Goal: Task Accomplishment & Management: Complete application form

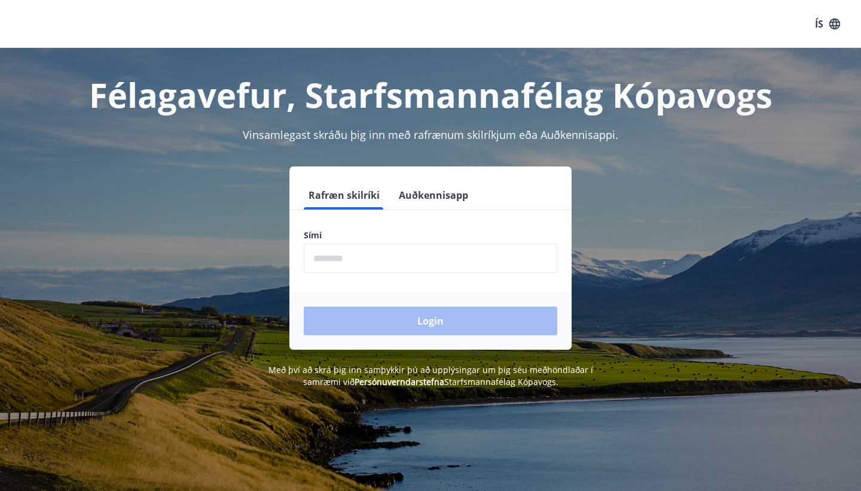
click at [383, 255] on input "phone" at bounding box center [431, 257] width 254 height 29
type input "********"
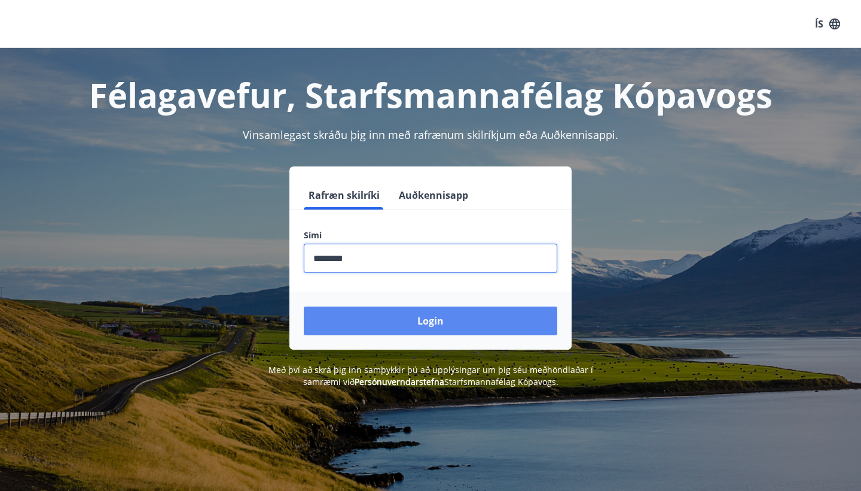
click at [358, 313] on button "Login" at bounding box center [431, 320] width 254 height 29
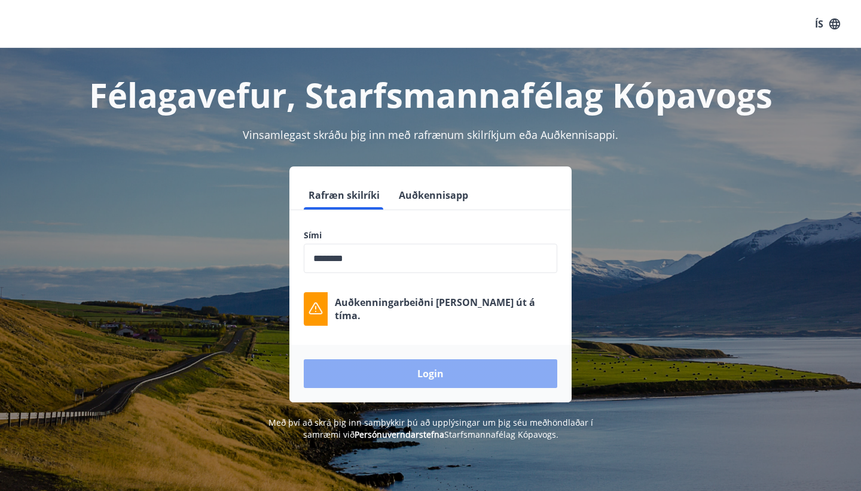
click at [414, 369] on button "Login" at bounding box center [431, 373] width 254 height 29
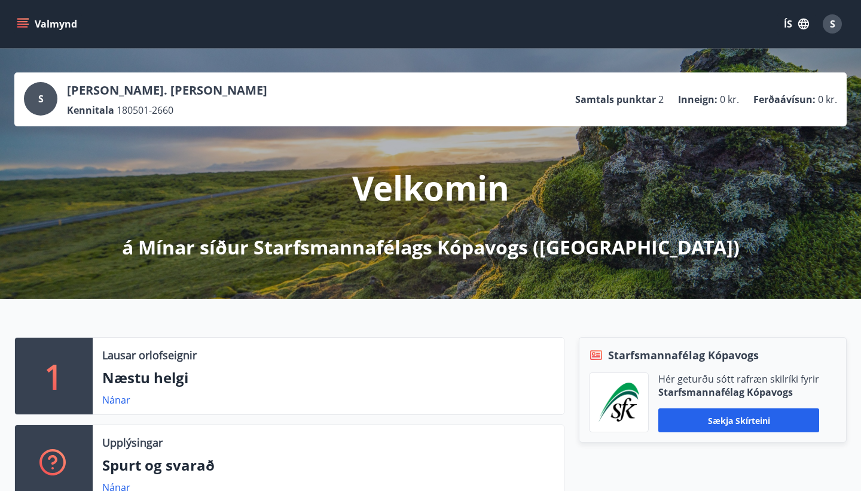
click at [834, 23] on span "S" at bounding box center [832, 23] width 5 height 13
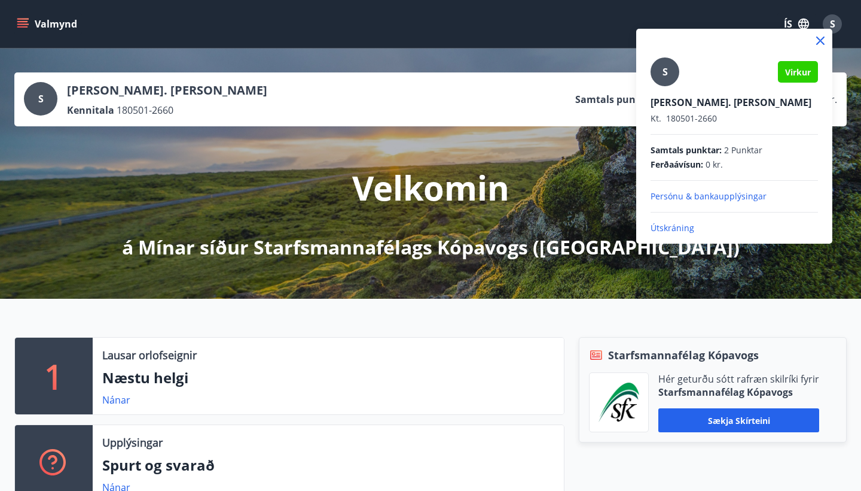
click at [834, 23] on div at bounding box center [430, 245] width 861 height 491
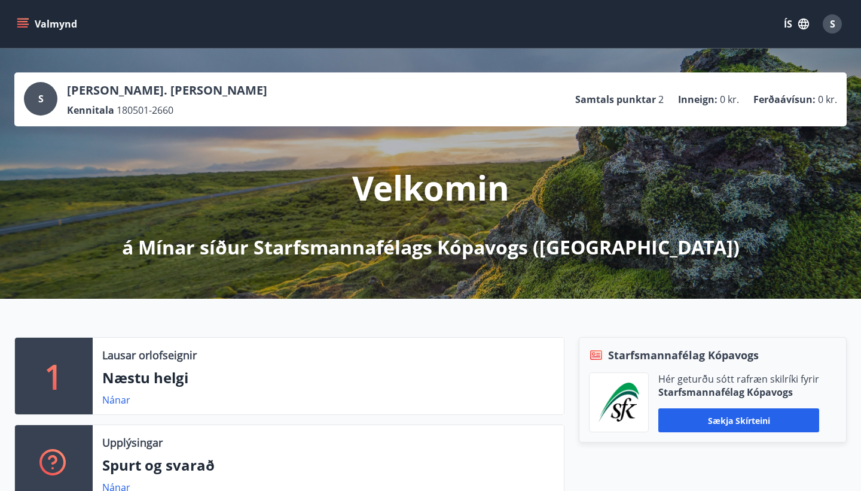
click at [19, 22] on icon "menu" at bounding box center [22, 21] width 11 height 1
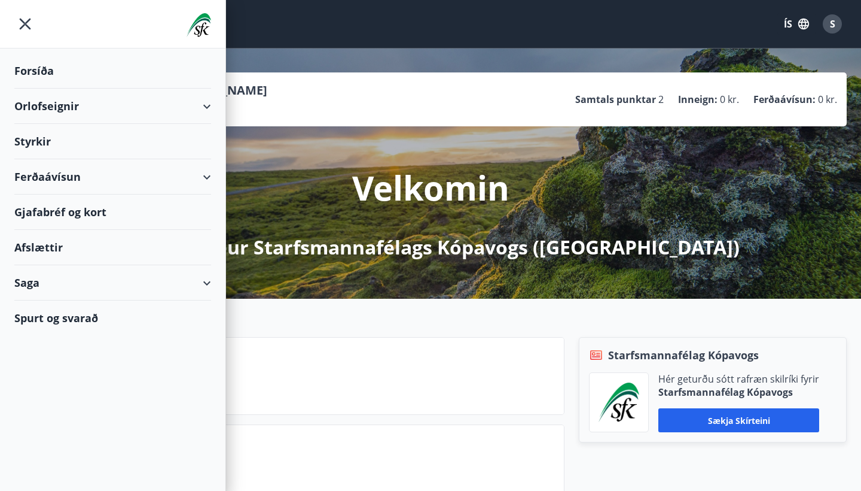
click at [50, 178] on div "Ferðaávísun" at bounding box center [112, 176] width 197 height 35
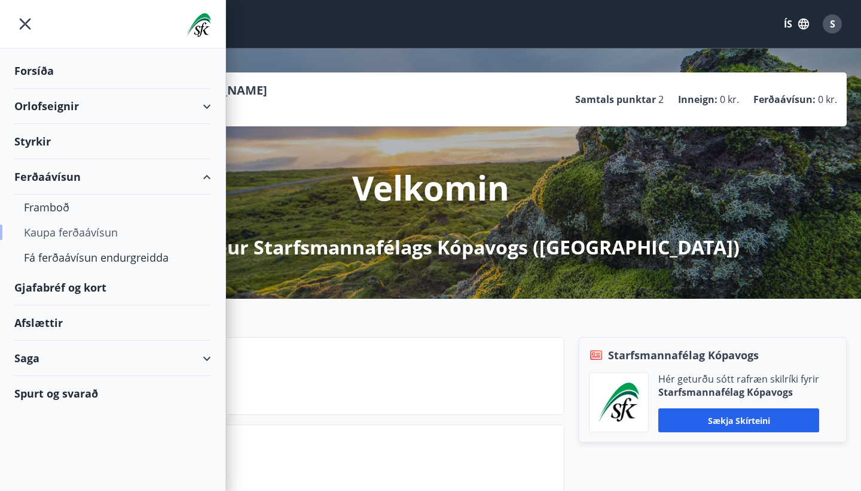
click at [48, 234] on div "Kaupa ferðaávísun" at bounding box center [113, 232] width 178 height 25
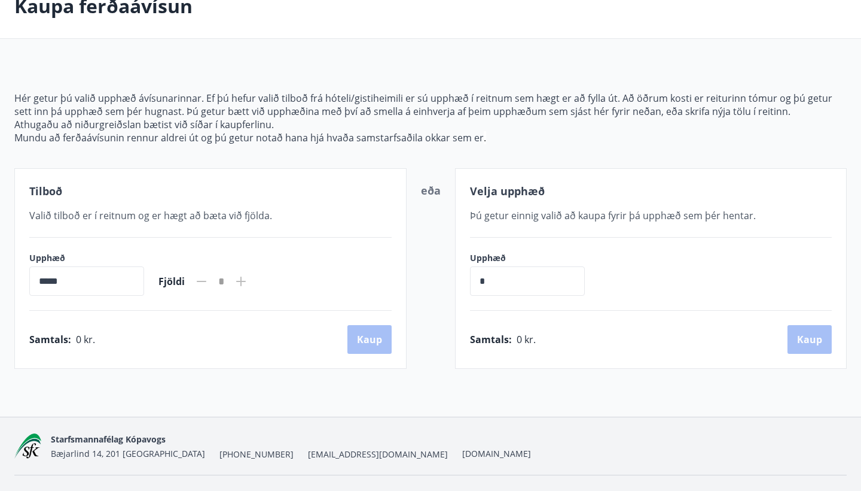
scroll to position [77, 0]
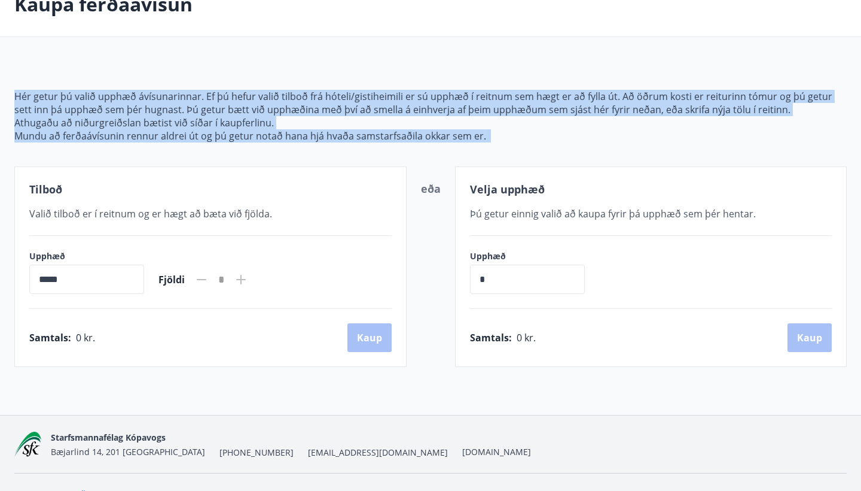
drag, startPoint x: 197, startPoint y: 74, endPoint x: 238, endPoint y: 163, distance: 98.0
click at [238, 163] on div "Hér getur þú valið upphæð ávísunarinnar. Ef þú hefur valið tilboð frá hóteli/gi…" at bounding box center [430, 214] width 833 height 306
click at [147, 169] on div "Tilboð Valið tilboð er í reitnum og er hægt að bæta við fjölda. Upphæð ***** ​ …" at bounding box center [210, 266] width 392 height 200
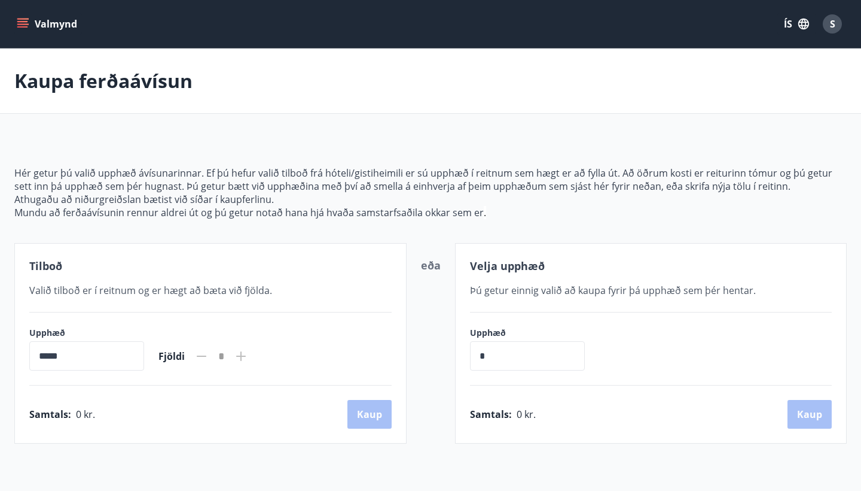
scroll to position [0, 0]
click at [22, 20] on icon "menu" at bounding box center [23, 24] width 12 height 12
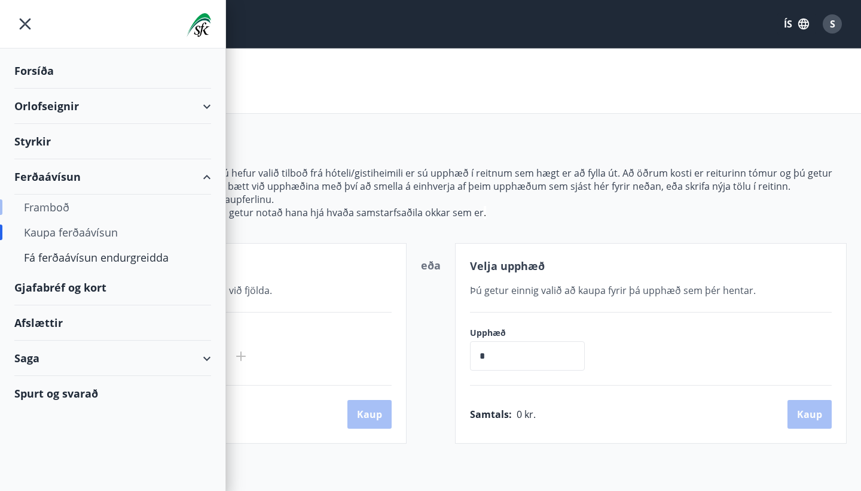
click at [45, 210] on div "Framboð" at bounding box center [113, 206] width 178 height 25
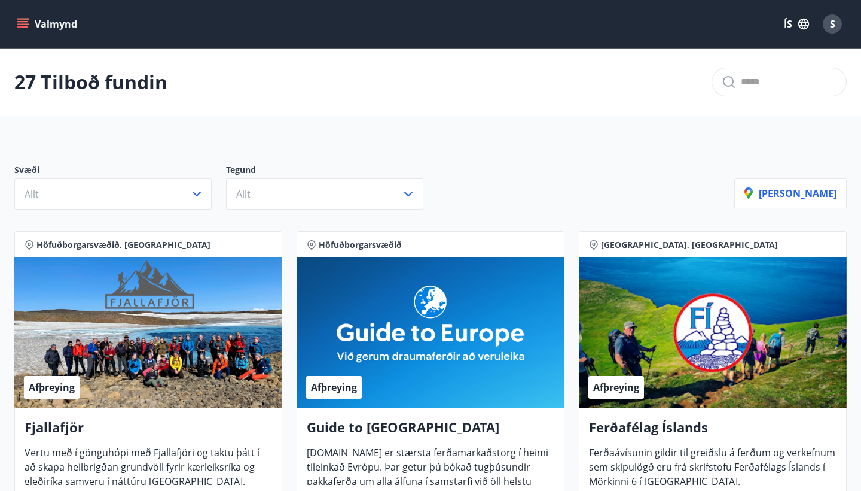
click at [23, 26] on icon "menu" at bounding box center [22, 26] width 11 height 1
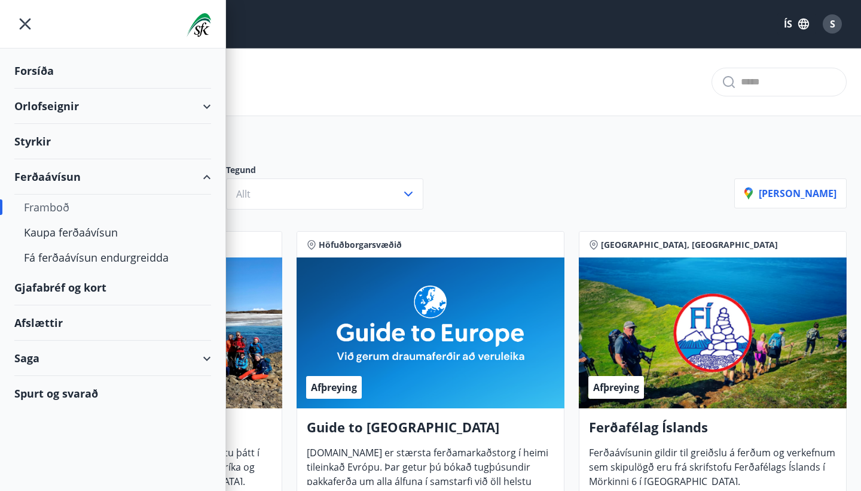
click at [63, 288] on div "Gjafabréf og kort" at bounding box center [112, 287] width 197 height 35
click at [57, 288] on div "Gjafabréf og kort" at bounding box center [112, 287] width 197 height 35
click at [34, 142] on div "Styrkir" at bounding box center [112, 141] width 197 height 35
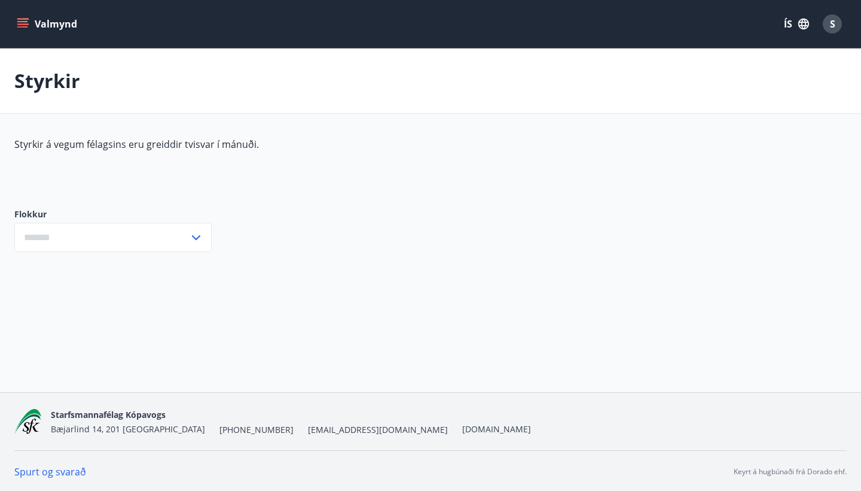
type input "***"
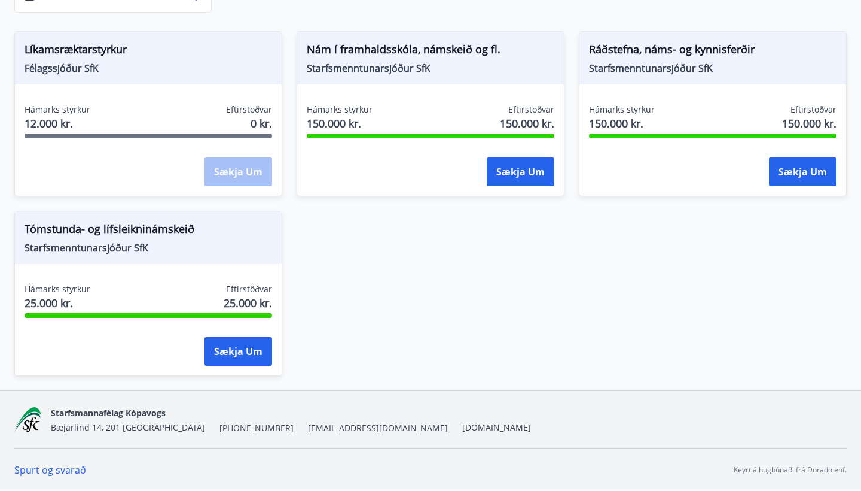
scroll to position [239, 0]
click at [478, 63] on span "Starfsmenntunarsjóður SfK" at bounding box center [431, 68] width 248 height 13
click at [502, 171] on button "Sækja um" at bounding box center [521, 171] width 68 height 29
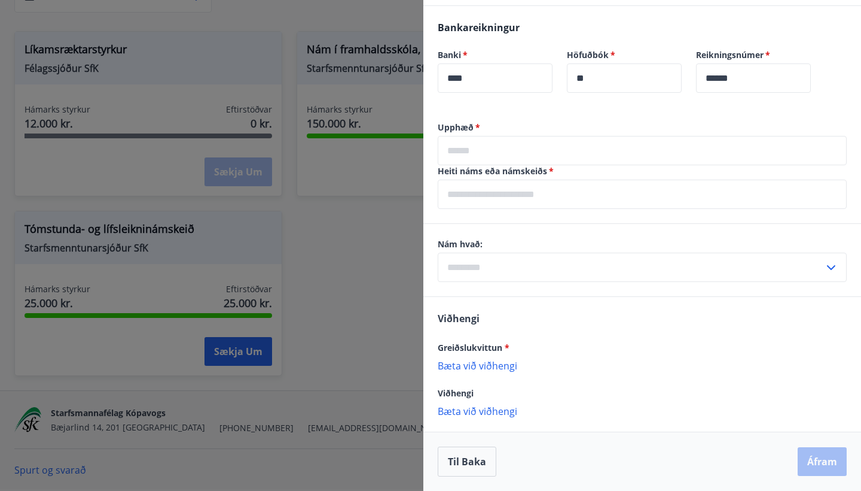
scroll to position [625, 0]
click at [514, 196] on input "text" at bounding box center [642, 193] width 409 height 29
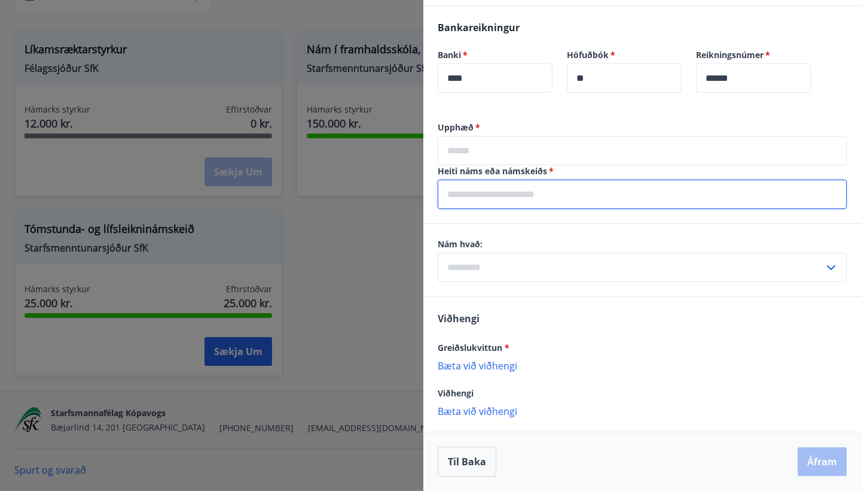
click at [500, 150] on input "text" at bounding box center [642, 150] width 409 height 29
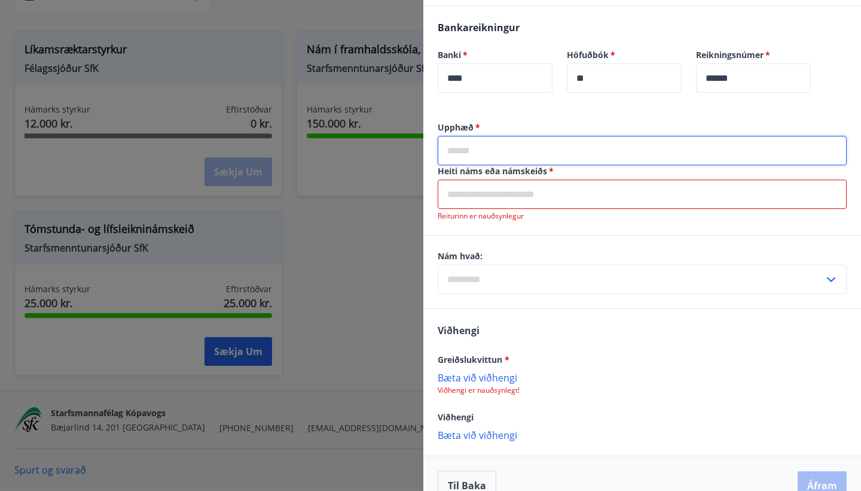
click at [493, 183] on div "Heiti náms eða námskeiðs   * ​ Reiturinn er nauðsynlegur" at bounding box center [642, 193] width 409 height 56
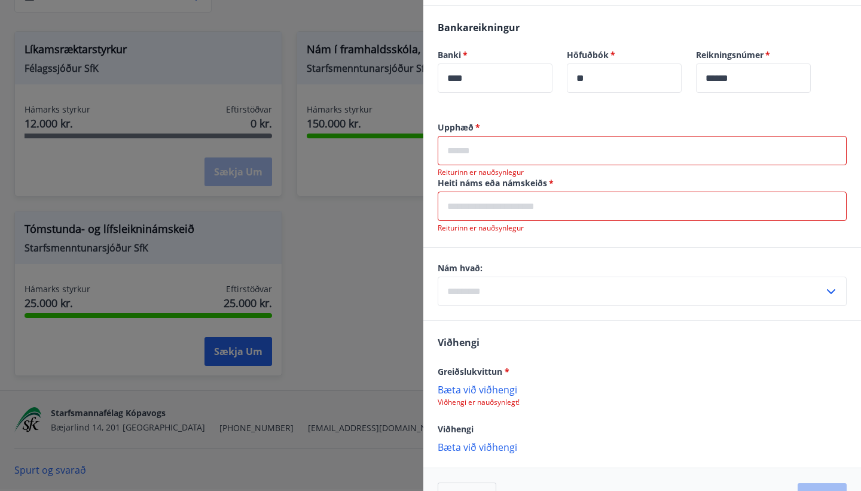
click at [486, 285] on input "text" at bounding box center [631, 290] width 386 height 29
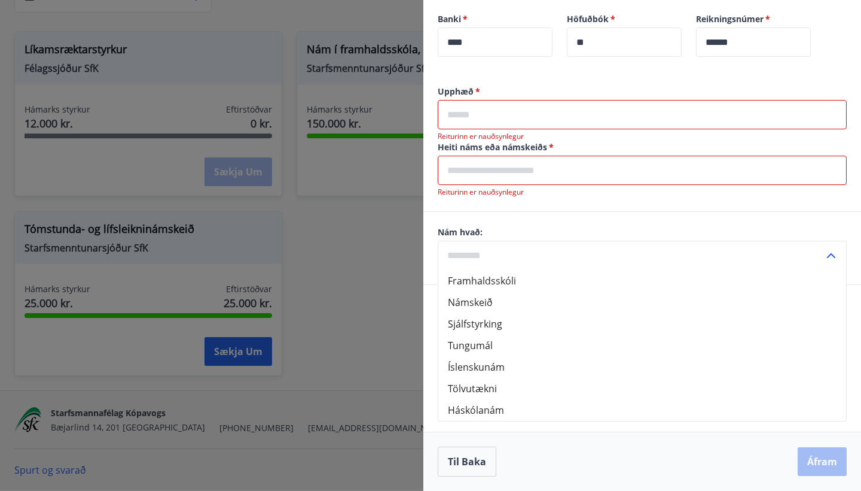
scroll to position [660, 0]
click at [476, 342] on li "Tungumál" at bounding box center [643, 345] width 408 height 22
type input "********"
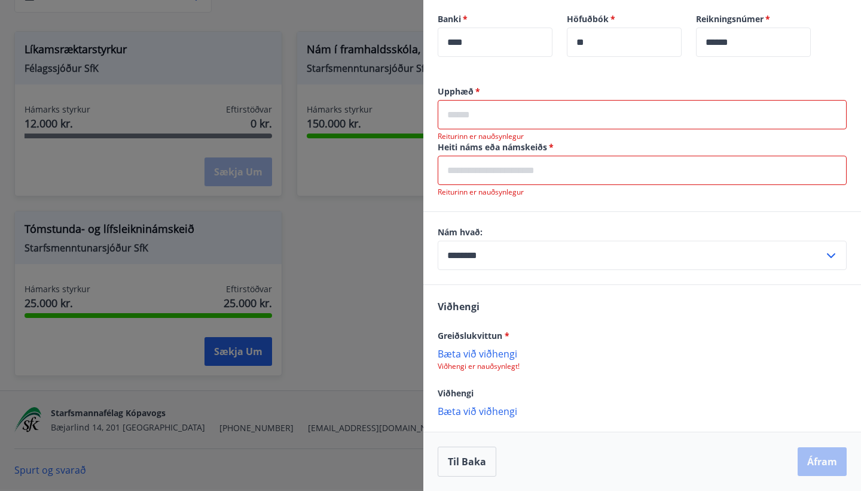
click at [358, 235] on div at bounding box center [430, 245] width 861 height 491
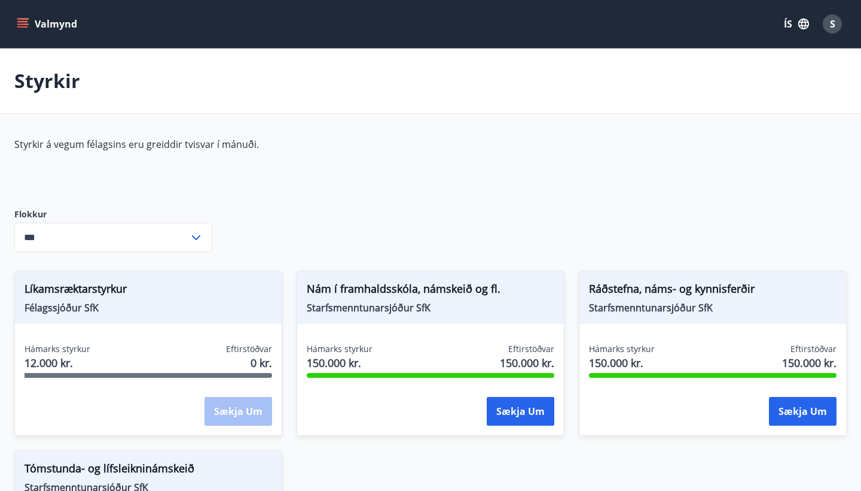
scroll to position [0, 0]
click at [821, 25] on button "S" at bounding box center [832, 24] width 29 height 29
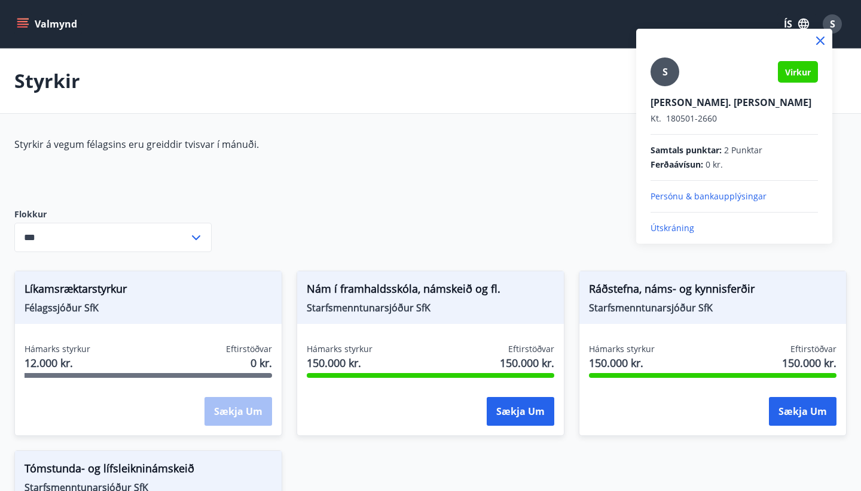
click at [675, 225] on p "Útskráning" at bounding box center [735, 228] width 168 height 12
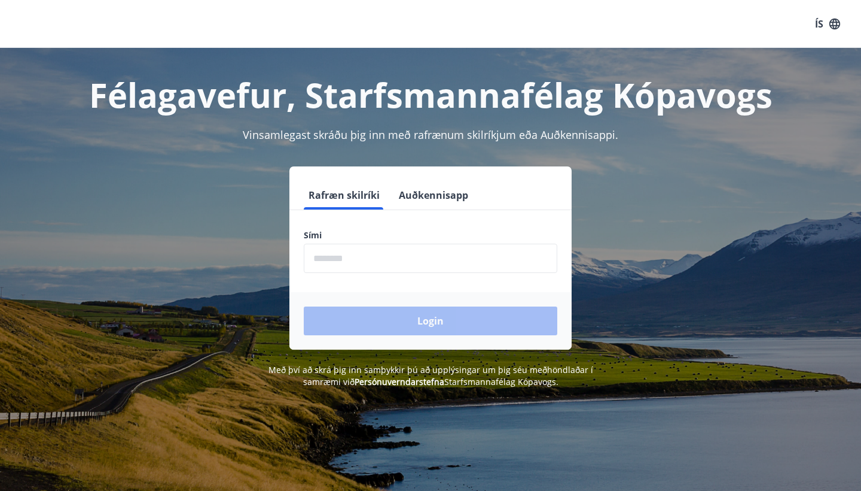
click at [346, 261] on input "phone" at bounding box center [431, 257] width 254 height 29
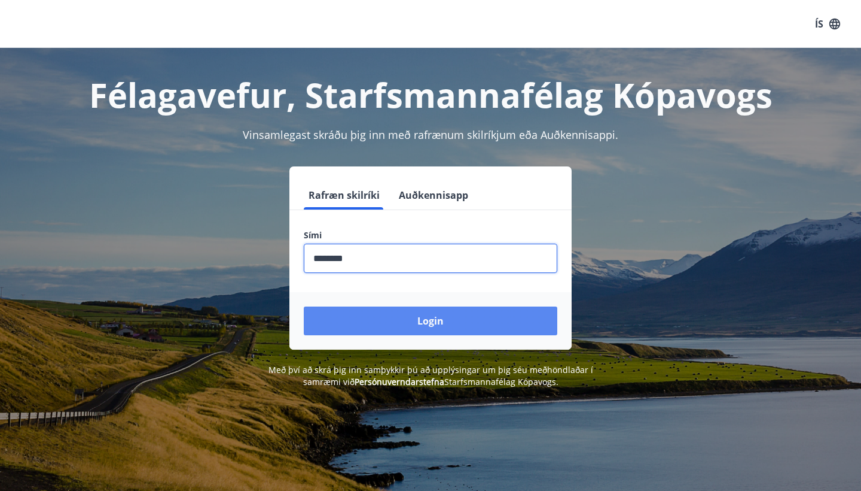
type input "********"
click at [386, 312] on button "Login" at bounding box center [431, 320] width 254 height 29
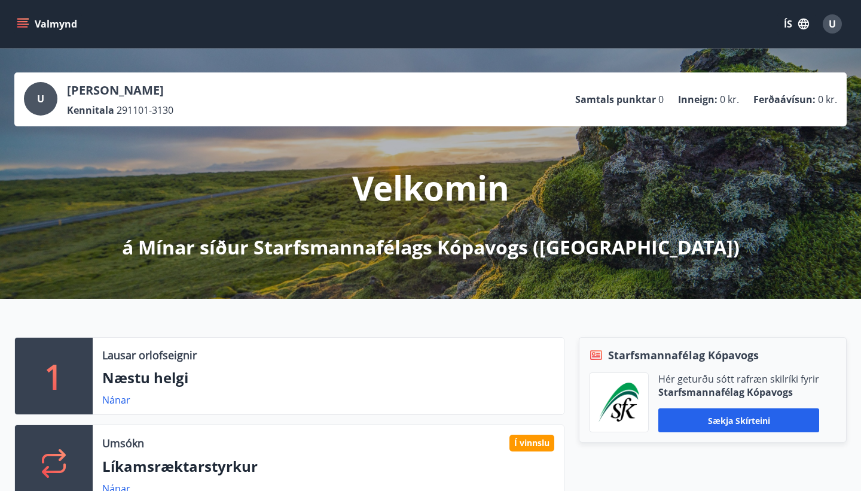
click at [23, 28] on icon "menu" at bounding box center [22, 26] width 11 height 1
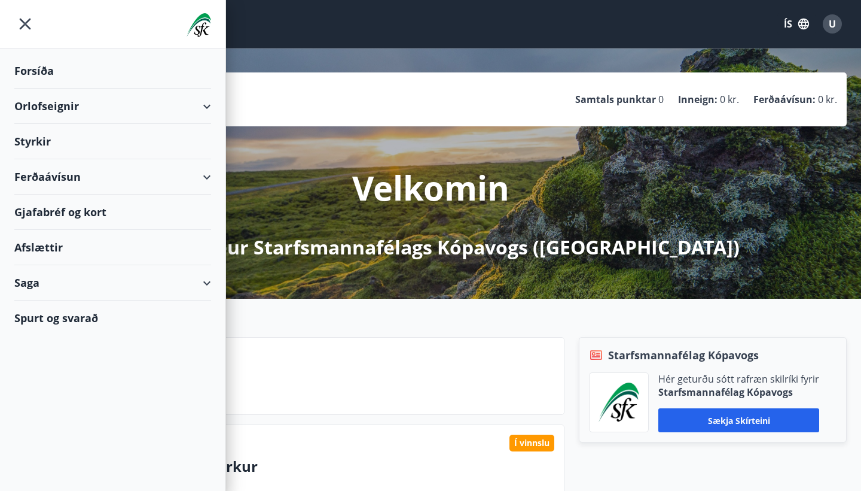
click at [31, 139] on div "Styrkir" at bounding box center [112, 141] width 197 height 35
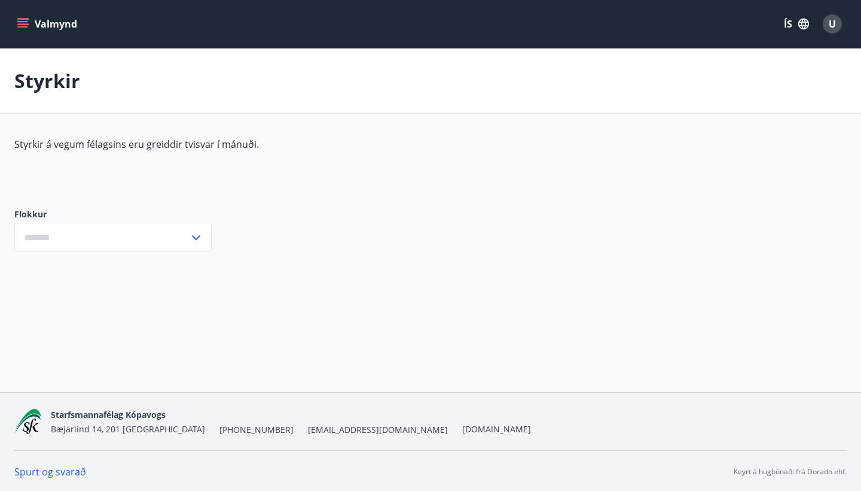
type input "***"
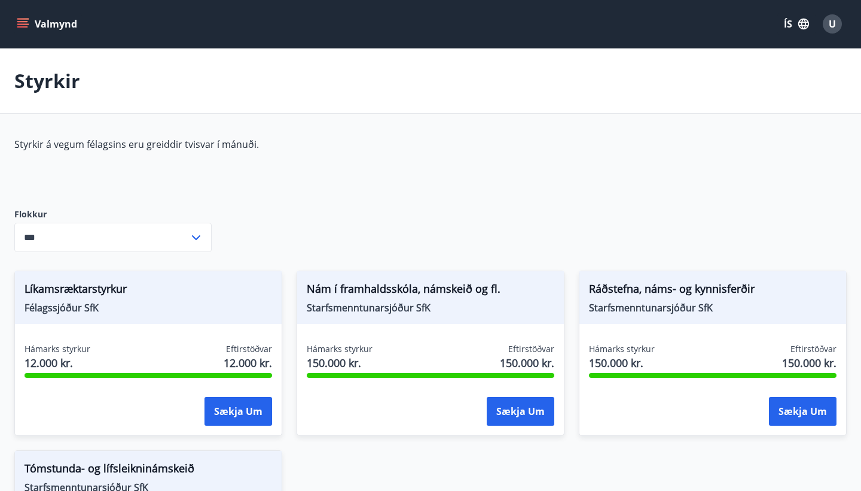
click at [17, 17] on button "Valmynd" at bounding box center [48, 24] width 68 height 22
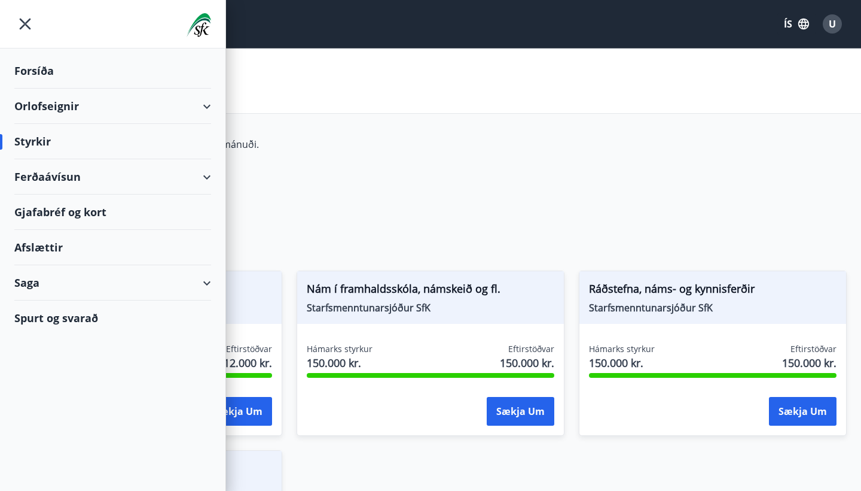
click at [274, 89] on div "Styrkir" at bounding box center [430, 80] width 861 height 65
